Goal: Transaction & Acquisition: Purchase product/service

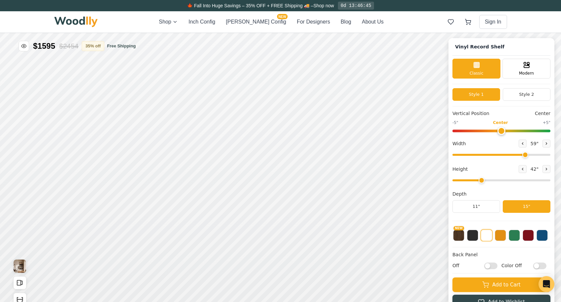
scroll to position [2, 0]
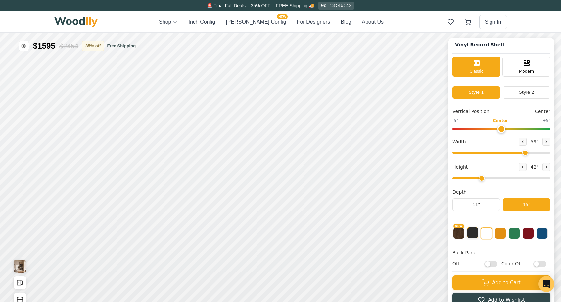
click at [469, 234] on button at bounding box center [472, 232] width 11 height 11
click at [461, 234] on button "NEW" at bounding box center [458, 232] width 11 height 11
click at [488, 232] on button at bounding box center [486, 232] width 11 height 11
click at [499, 235] on button at bounding box center [500, 232] width 11 height 11
click at [510, 235] on button at bounding box center [514, 232] width 11 height 11
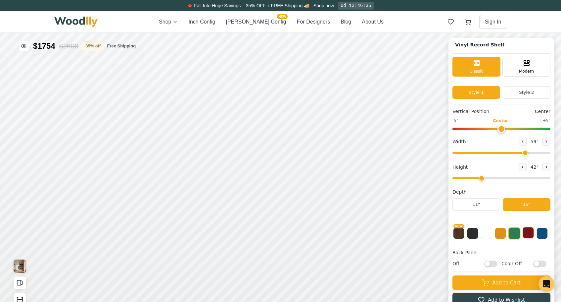
click at [527, 234] on button at bounding box center [528, 232] width 11 height 11
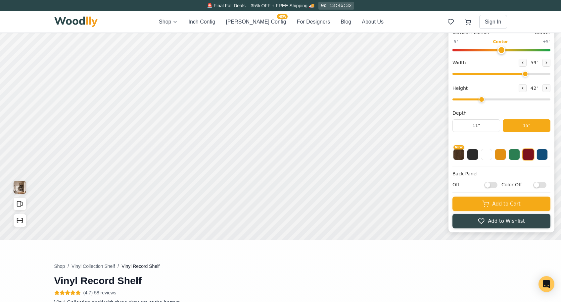
scroll to position [0, 0]
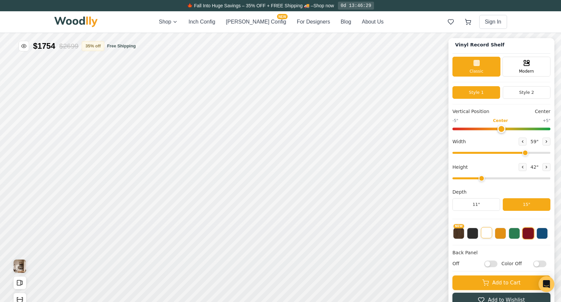
click at [485, 237] on button at bounding box center [486, 232] width 11 height 11
click at [519, 93] on button "Style 2" at bounding box center [527, 92] width 48 height 13
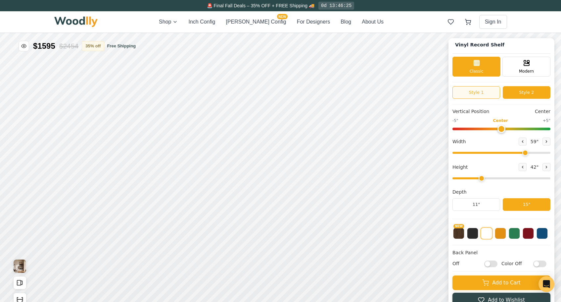
click at [488, 93] on button "Style 1" at bounding box center [476, 92] width 48 height 13
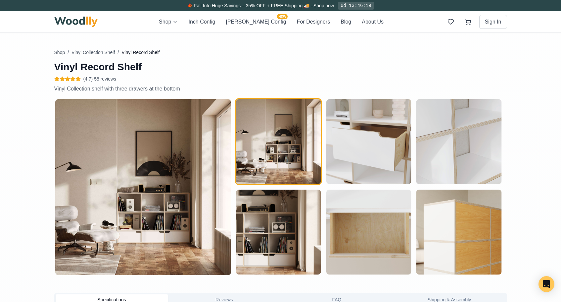
scroll to position [325, 0]
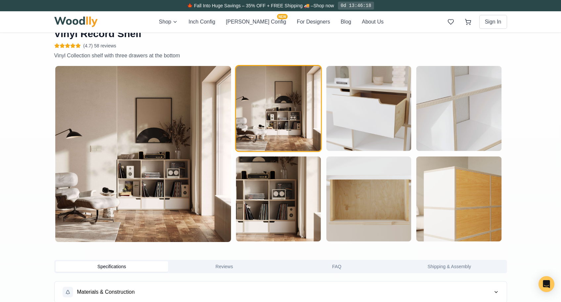
click at [184, 195] on img at bounding box center [143, 154] width 176 height 176
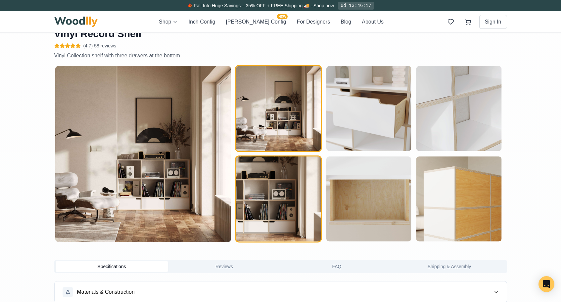
click at [260, 216] on img "button" at bounding box center [278, 198] width 85 height 85
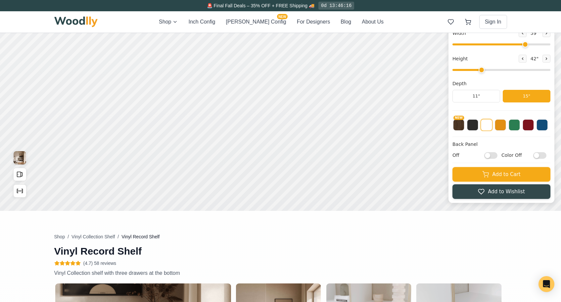
scroll to position [0, 0]
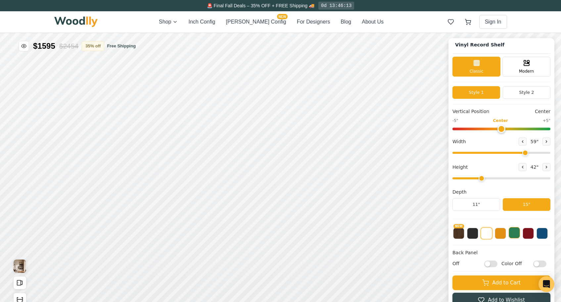
click at [512, 233] on button at bounding box center [514, 232] width 11 height 11
click at [525, 234] on button at bounding box center [528, 232] width 11 height 11
click at [544, 234] on button at bounding box center [542, 232] width 11 height 11
click at [487, 235] on button at bounding box center [486, 232] width 11 height 11
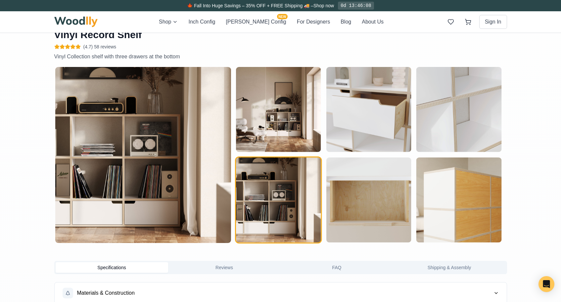
scroll to position [333, 0]
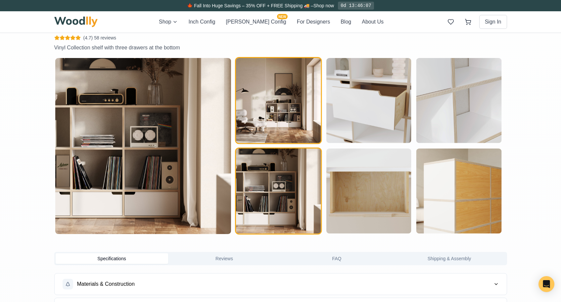
click at [263, 115] on img "button" at bounding box center [278, 100] width 85 height 85
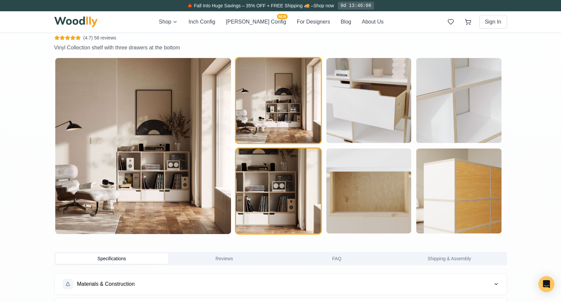
click at [248, 201] on img "button" at bounding box center [278, 190] width 85 height 85
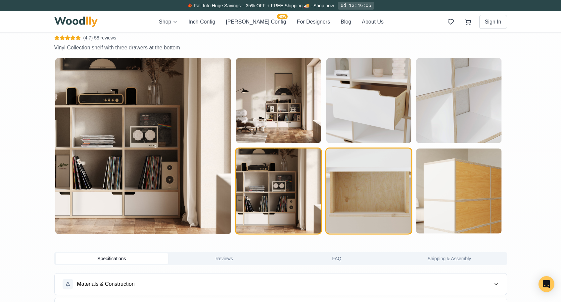
click at [372, 204] on img "button" at bounding box center [368, 190] width 85 height 85
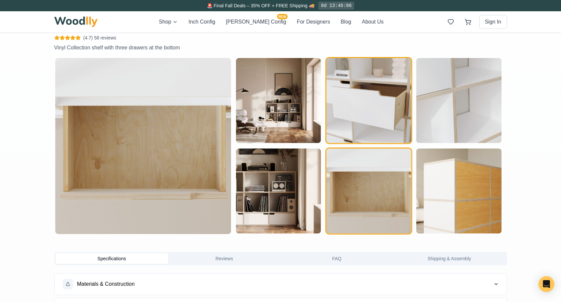
click at [366, 101] on img "button" at bounding box center [368, 100] width 85 height 85
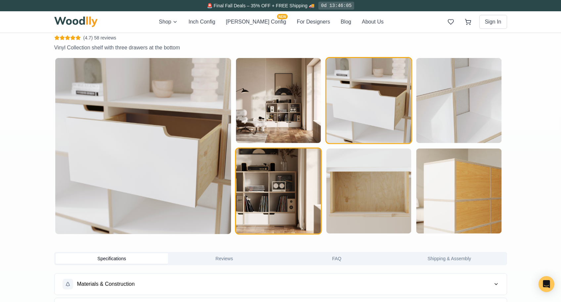
click at [271, 195] on img "button" at bounding box center [278, 190] width 85 height 85
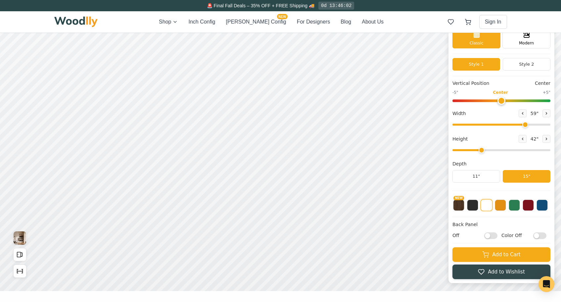
scroll to position [0, 0]
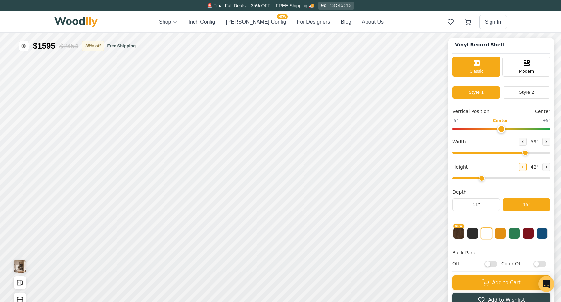
click at [521, 166] on icon at bounding box center [523, 167] width 4 height 4
click at [545, 168] on icon at bounding box center [547, 167] width 4 height 4
type input "3"
type input "0"
click at [500, 129] on input "range" at bounding box center [501, 128] width 98 height 3
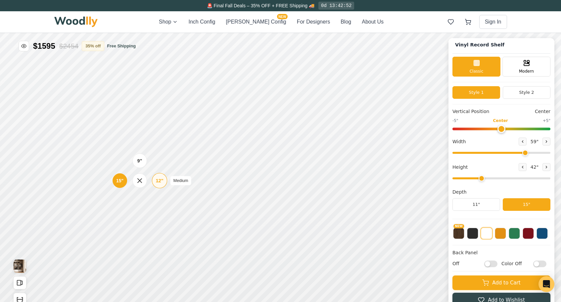
click at [157, 182] on div "12"" at bounding box center [160, 180] width 8 height 7
click at [119, 182] on div "15"" at bounding box center [118, 181] width 8 height 7
click at [15, 266] on img "View Gallery" at bounding box center [20, 265] width 13 height 13
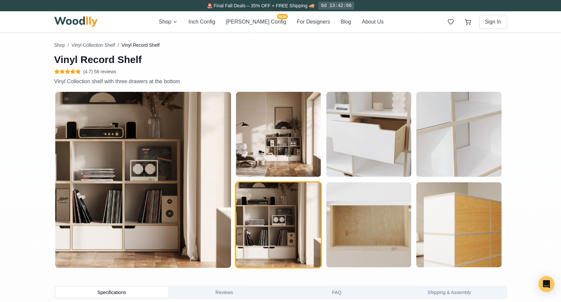
scroll to position [300, 0]
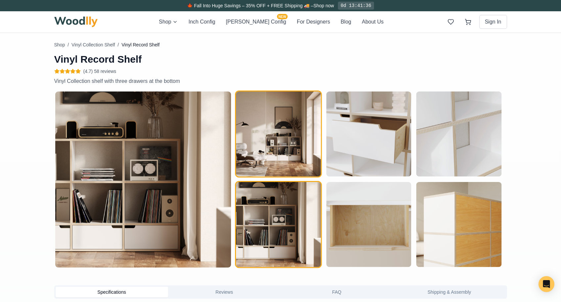
click at [276, 130] on img "button" at bounding box center [278, 133] width 85 height 85
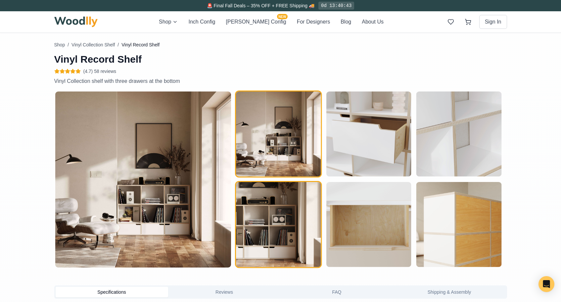
click at [261, 203] on img "button" at bounding box center [278, 224] width 85 height 85
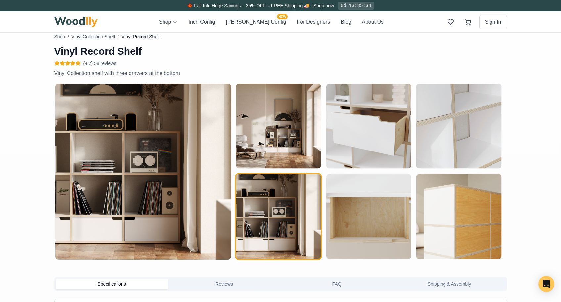
scroll to position [323, 0]
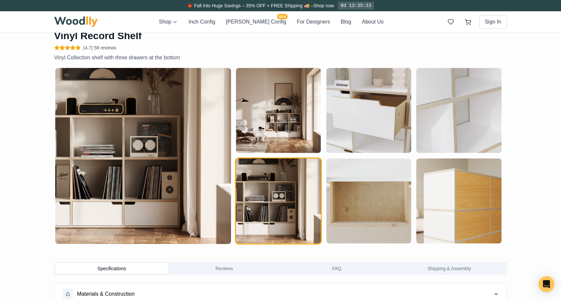
click at [277, 203] on img "button" at bounding box center [278, 200] width 85 height 85
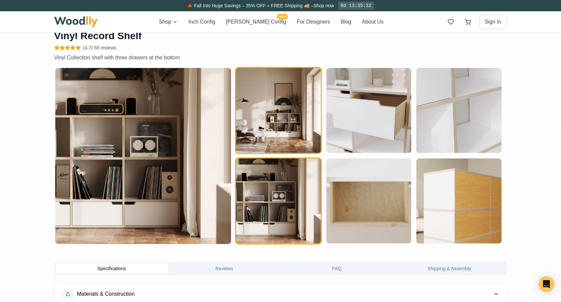
click at [263, 124] on img "button" at bounding box center [278, 110] width 85 height 85
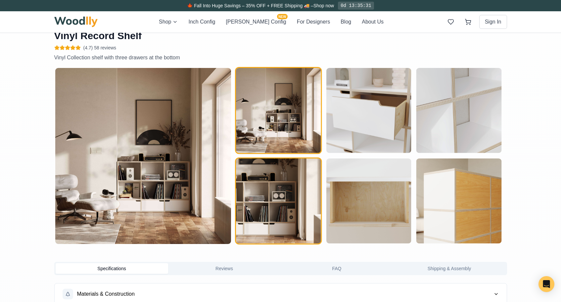
click at [259, 190] on img "button" at bounding box center [278, 200] width 85 height 85
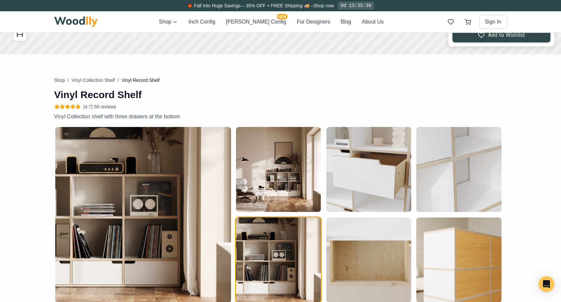
scroll to position [265, 0]
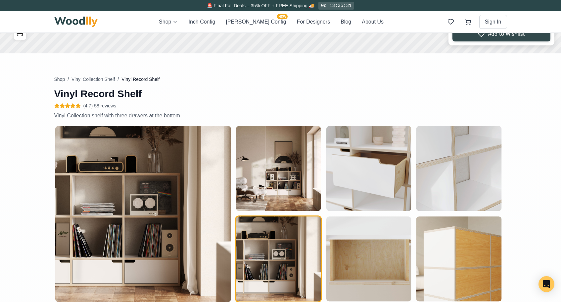
click at [126, 146] on img at bounding box center [143, 214] width 176 height 176
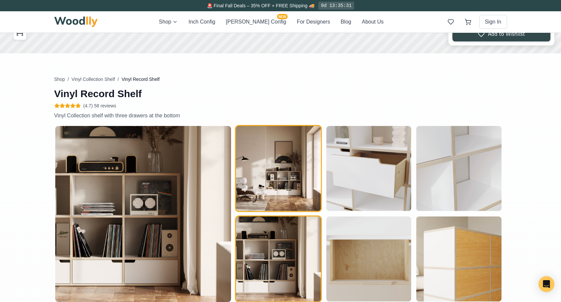
click at [263, 162] on img "button" at bounding box center [278, 168] width 85 height 85
